Goal: Information Seeking & Learning: Find specific fact

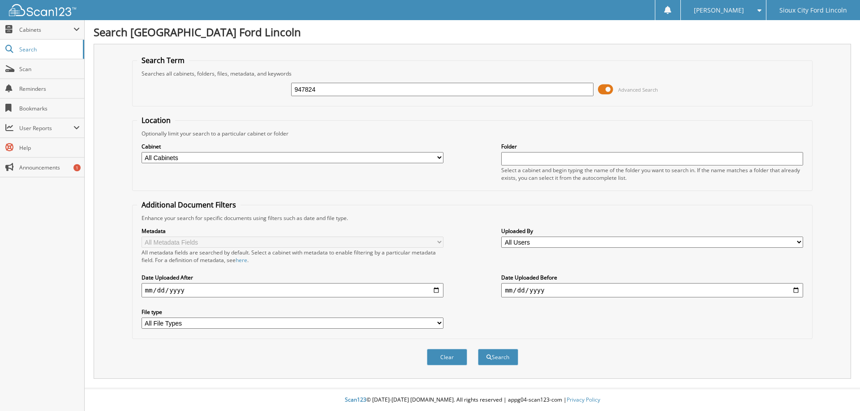
type input "947824"
click at [478, 349] on button "Search" at bounding box center [498, 357] width 40 height 17
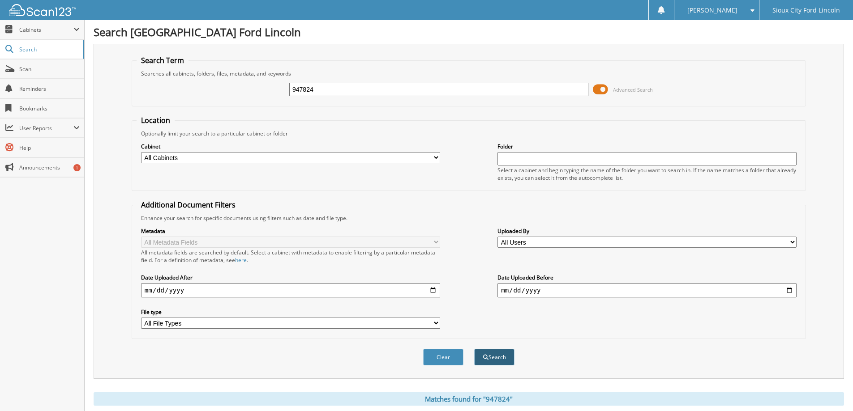
click at [498, 361] on button "Search" at bounding box center [494, 357] width 40 height 17
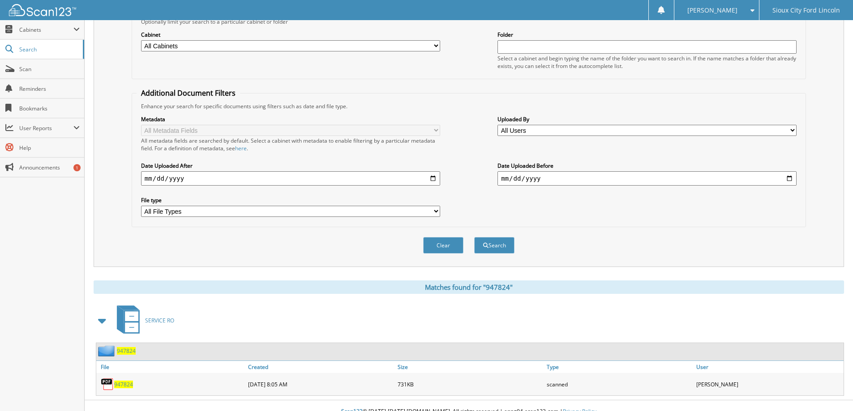
scroll to position [124, 0]
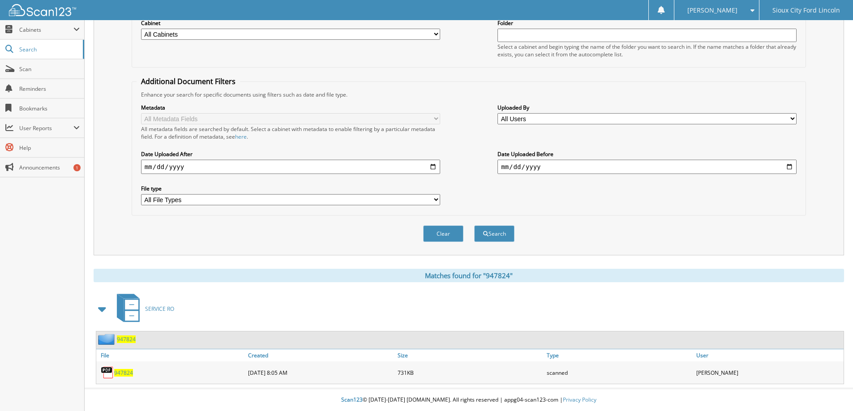
click at [128, 373] on span "947824" at bounding box center [123, 373] width 19 height 8
